Goal: Task Accomplishment & Management: Use online tool/utility

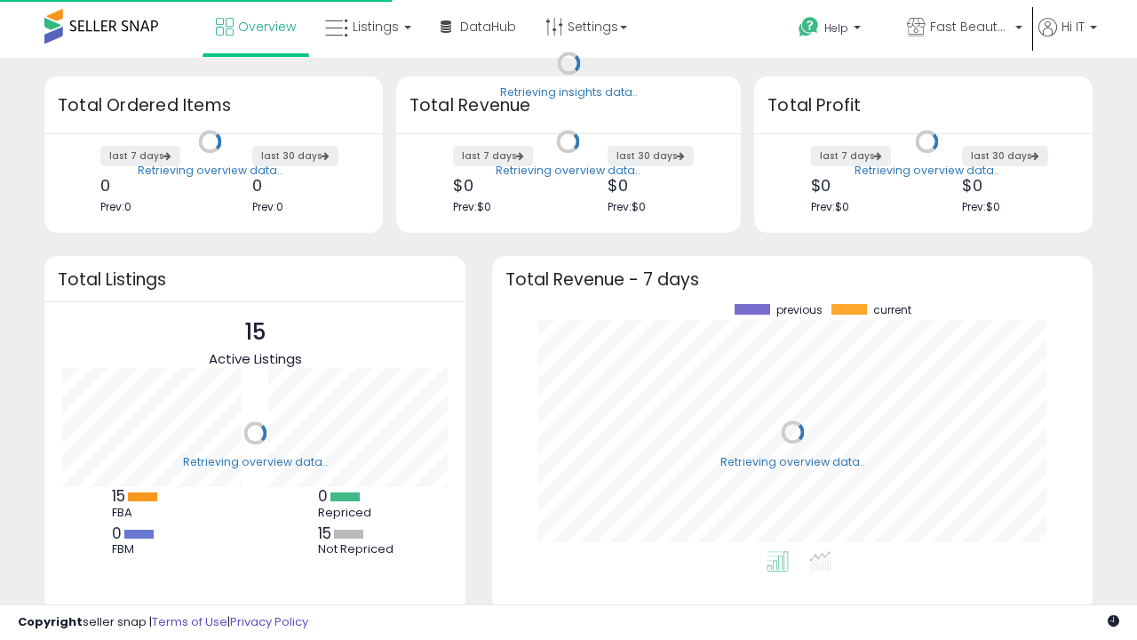
scroll to position [247, 565]
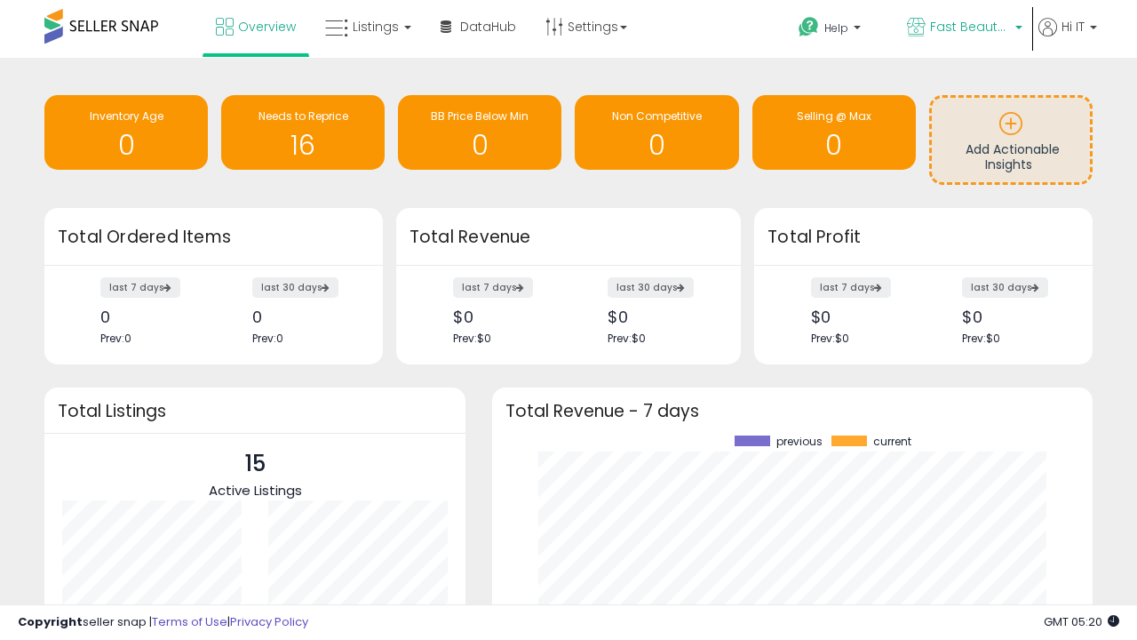
click at [963, 28] on span "Fast Beauty ([GEOGRAPHIC_DATA])" at bounding box center [970, 27] width 80 height 18
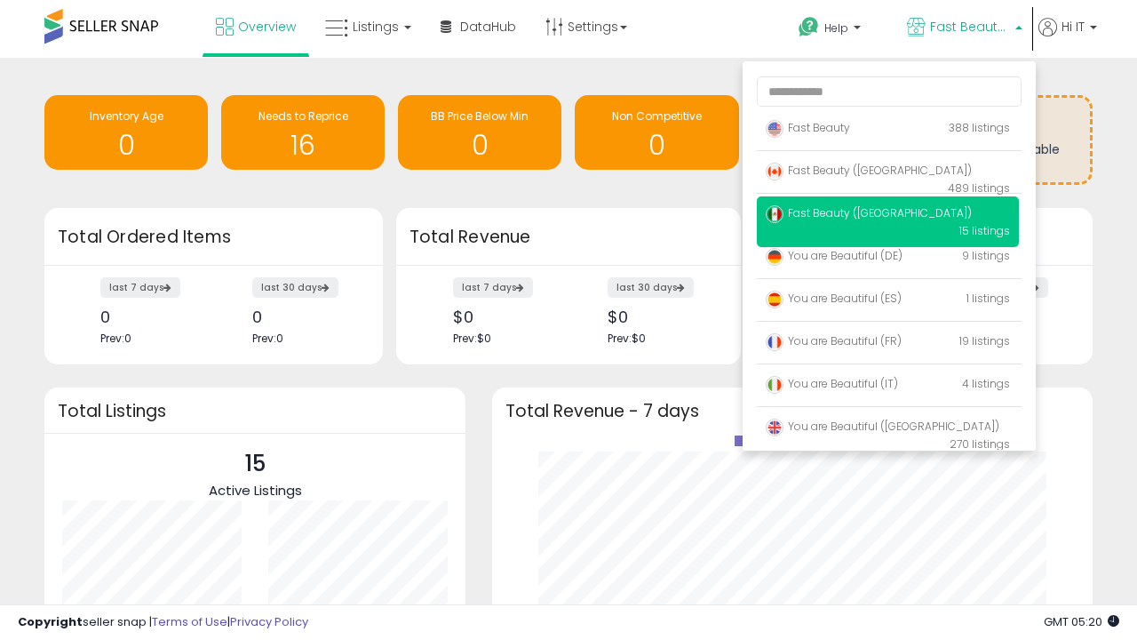
click at [887, 216] on span "Fast Beauty ([GEOGRAPHIC_DATA])" at bounding box center [869, 212] width 206 height 15
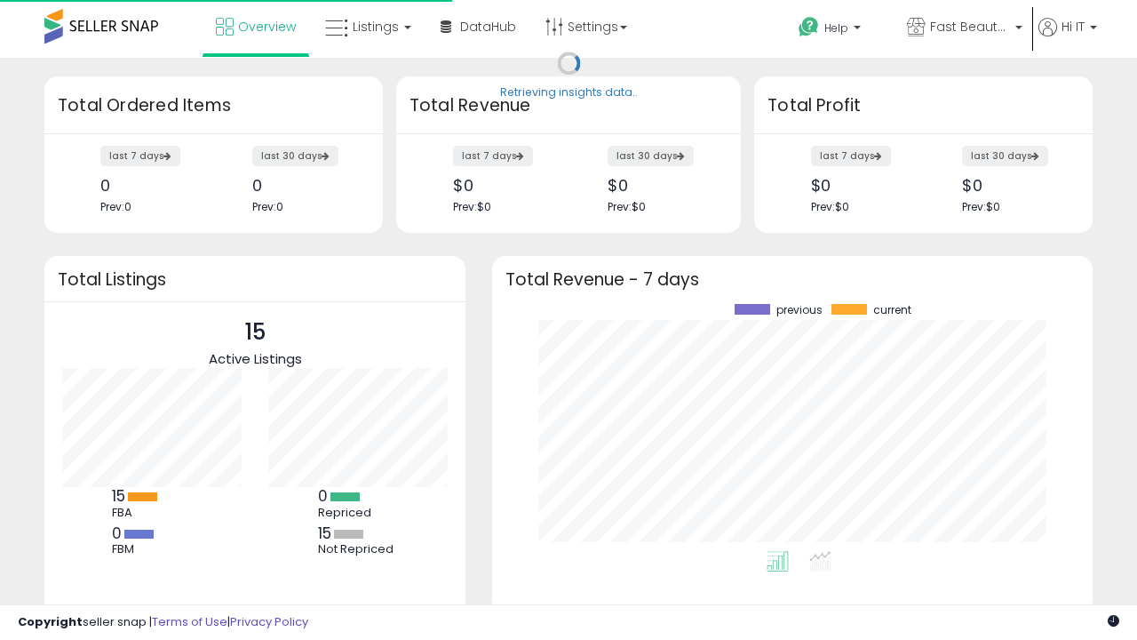
scroll to position [247, 565]
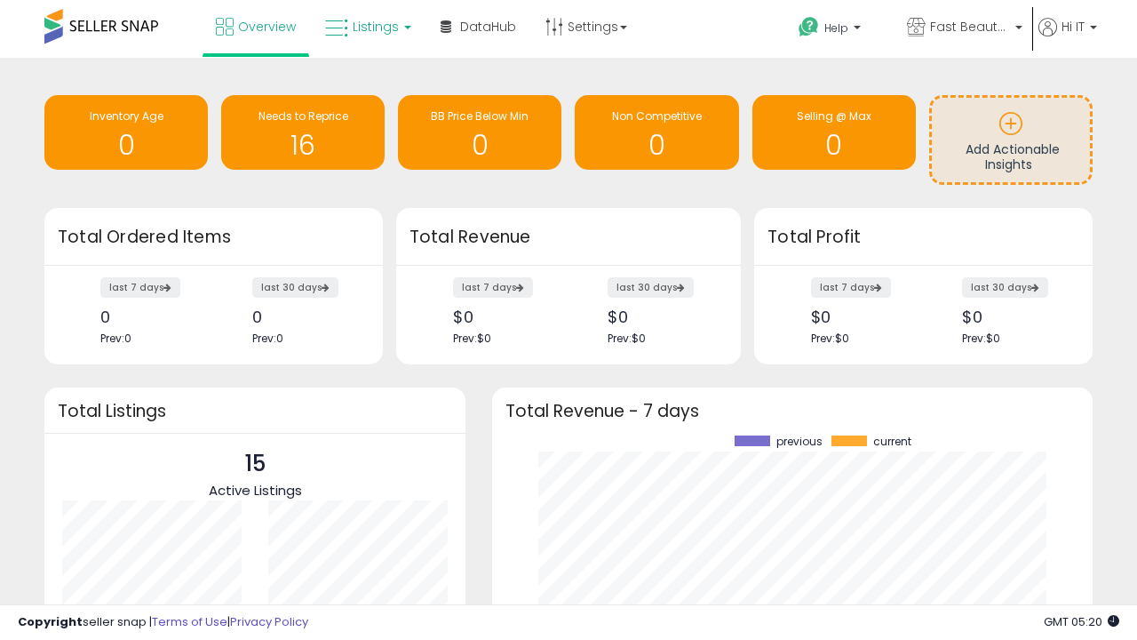
click at [366, 27] on span "Listings" at bounding box center [376, 27] width 46 height 18
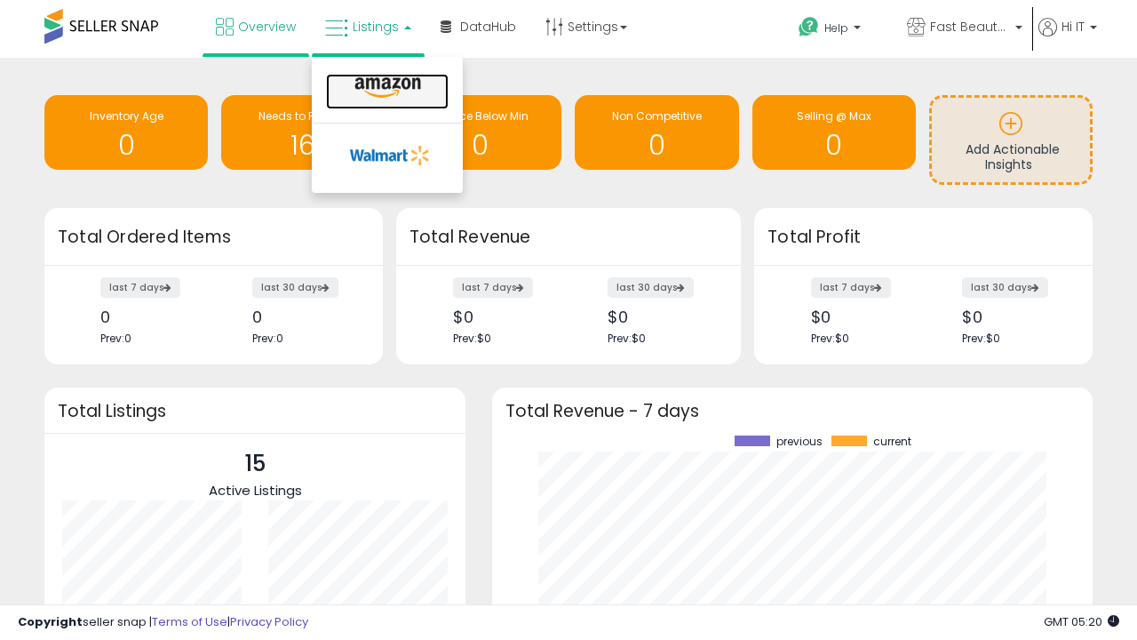
click at [386, 88] on icon at bounding box center [387, 87] width 77 height 23
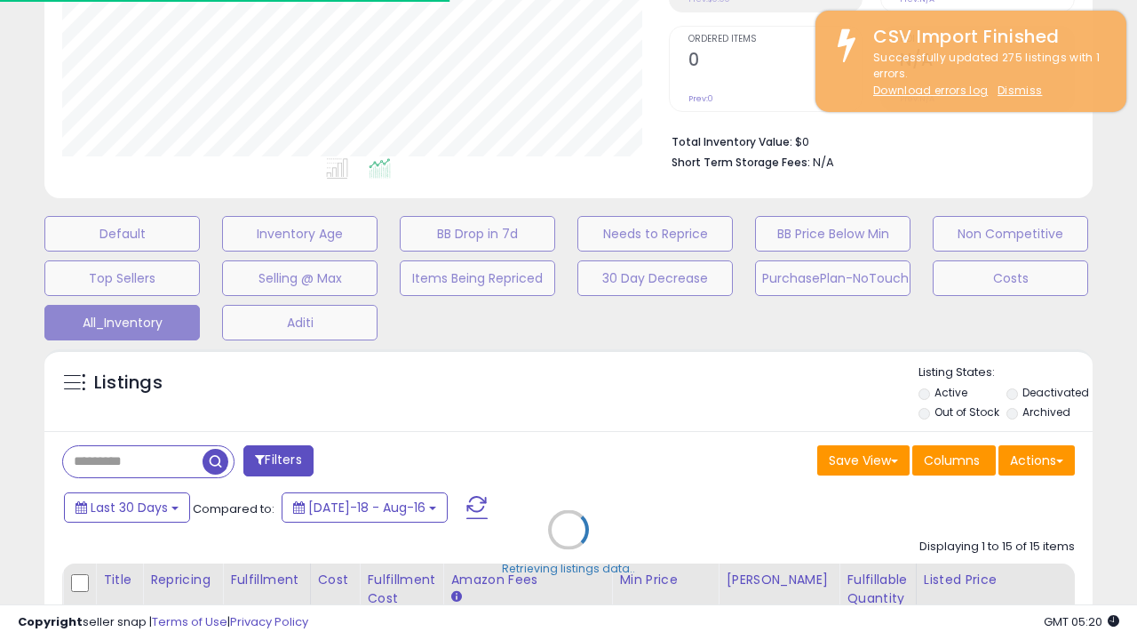
scroll to position [227, 0]
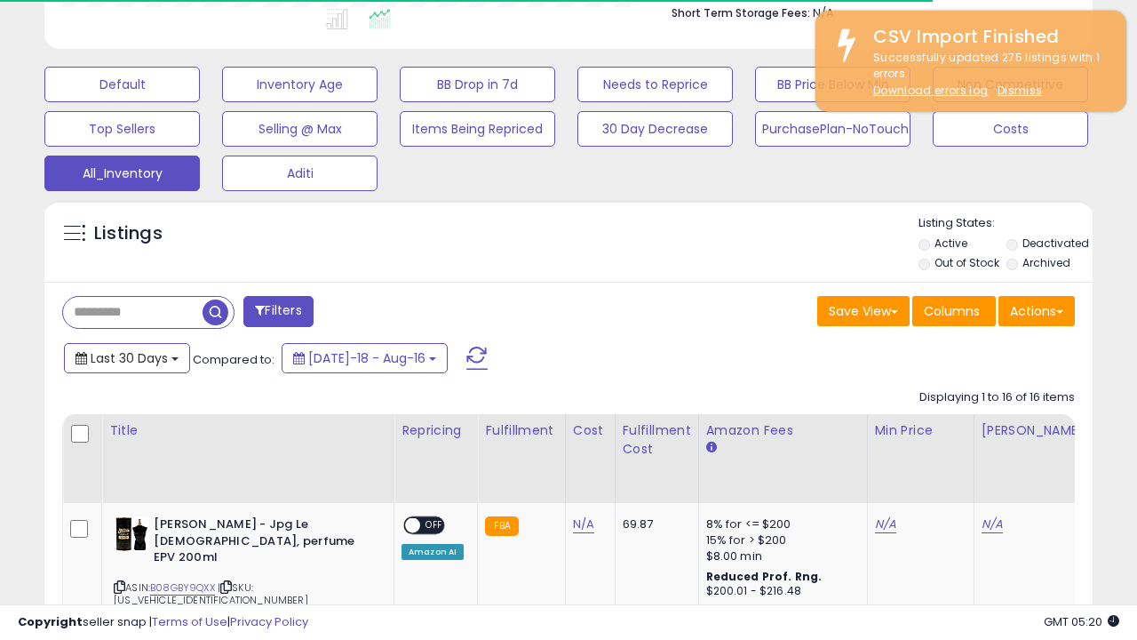
click at [113, 349] on span "Last 30 Days" at bounding box center [129, 358] width 77 height 18
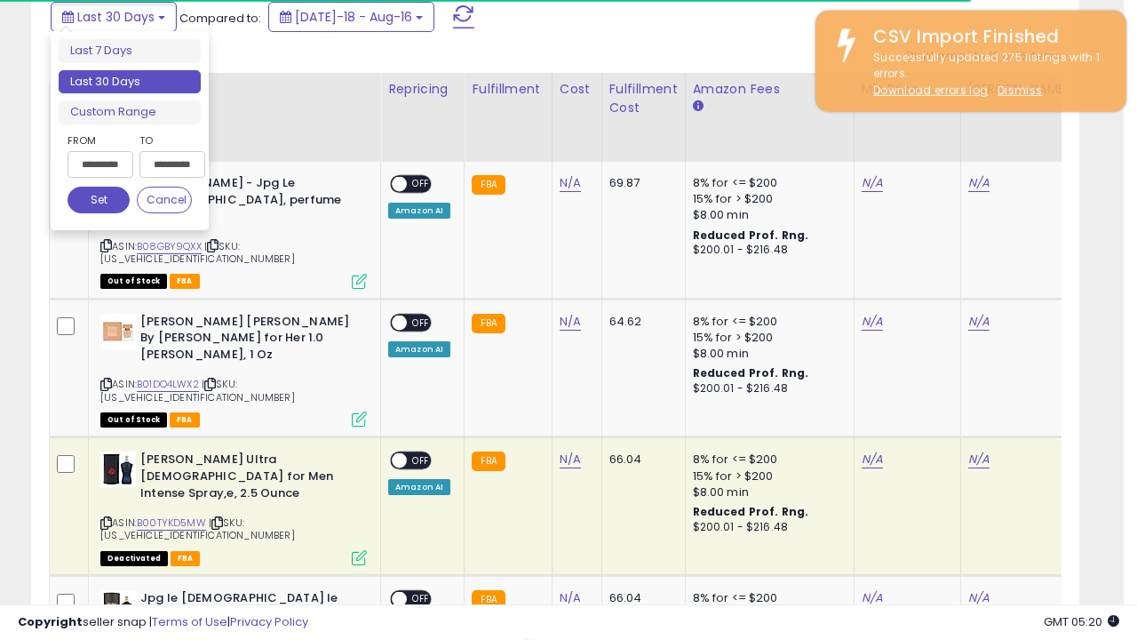
click at [130, 82] on li "Last 30 Days" at bounding box center [130, 82] width 142 height 24
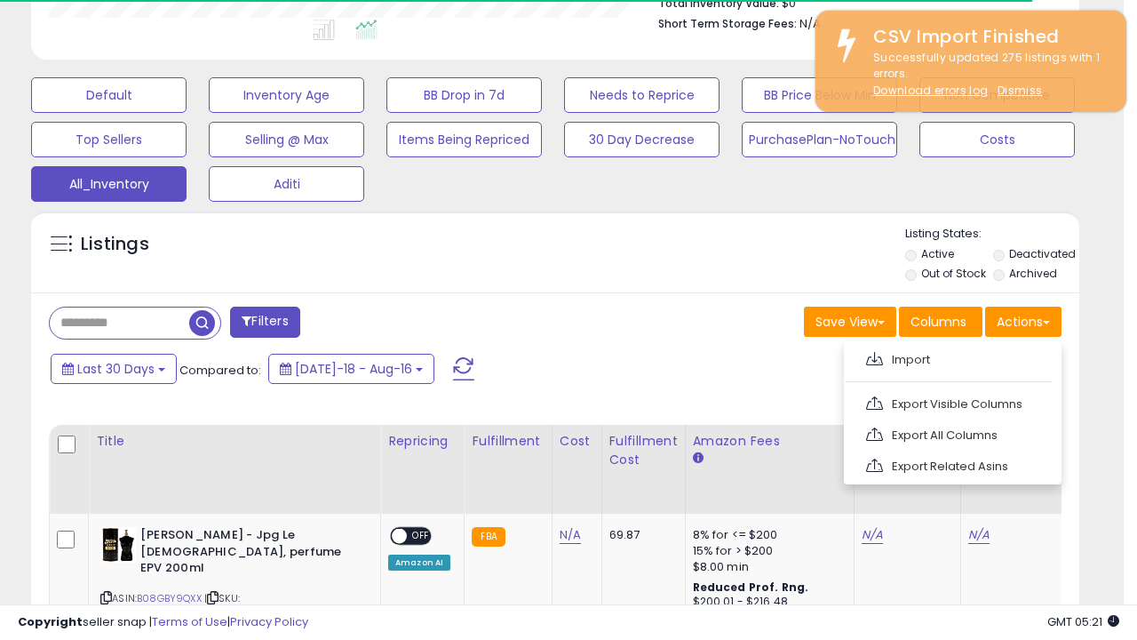
click at [951, 433] on link "Export All Columns" at bounding box center [951, 435] width 195 height 28
